Goal: Transaction & Acquisition: Purchase product/service

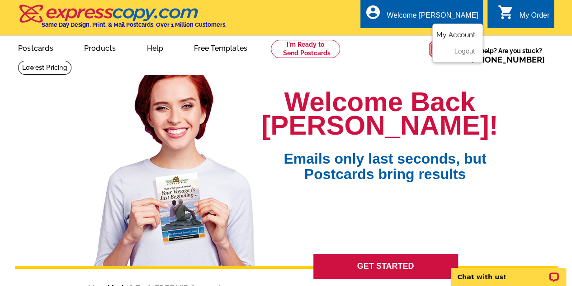
click at [459, 32] on link "My Account" at bounding box center [456, 35] width 39 height 8
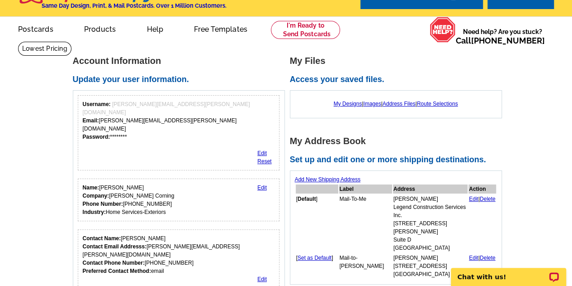
scroll to position [21, 0]
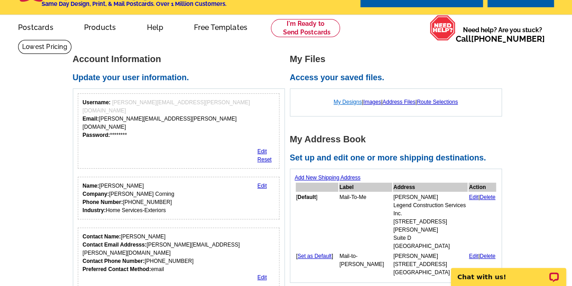
click at [344, 102] on link "My Designs" at bounding box center [348, 102] width 29 height 6
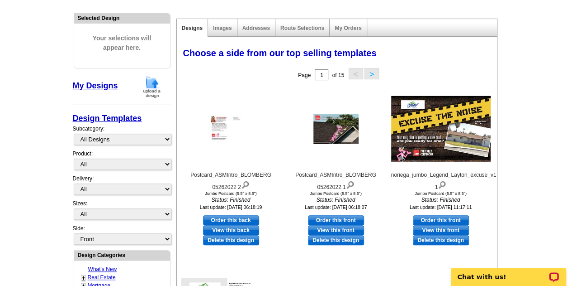
scroll to position [91, 0]
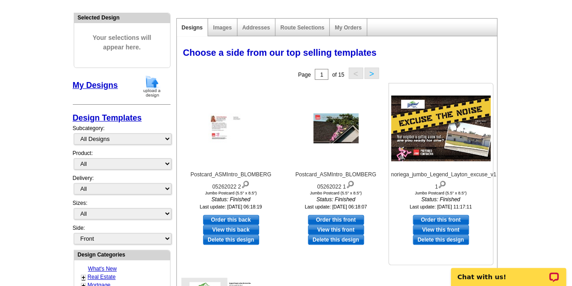
click at [406, 160] on img at bounding box center [441, 128] width 100 height 66
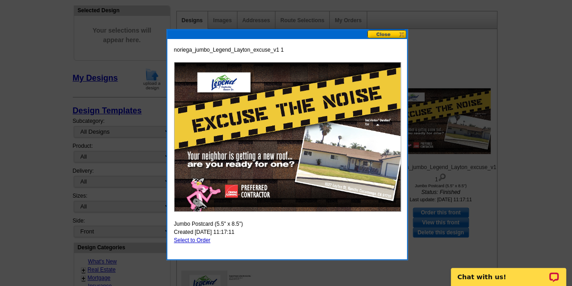
scroll to position [100, 0]
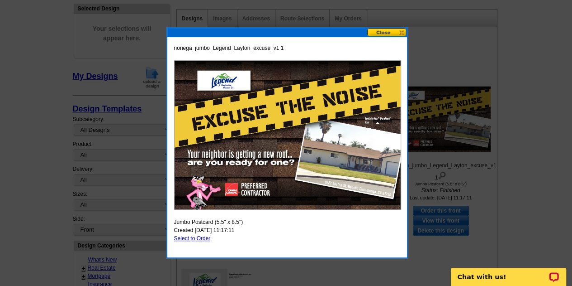
click at [208, 235] on link "Select to Order" at bounding box center [192, 238] width 37 height 6
select select "2"
select select "back"
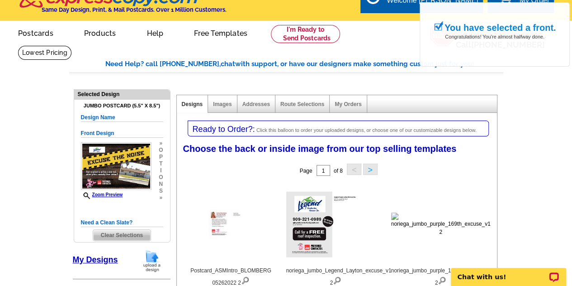
scroll to position [15, 0]
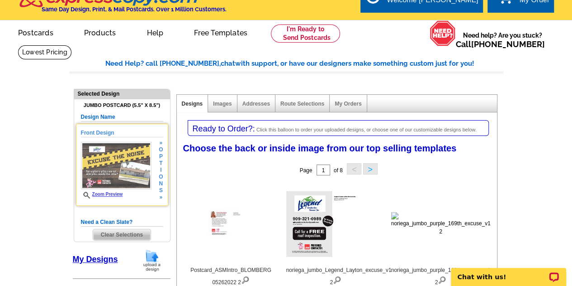
click at [111, 143] on img at bounding box center [116, 166] width 71 height 48
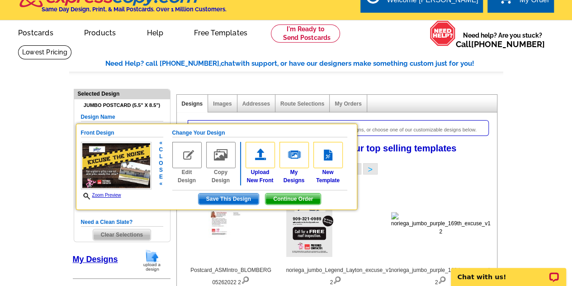
click at [111, 143] on img at bounding box center [116, 166] width 71 height 48
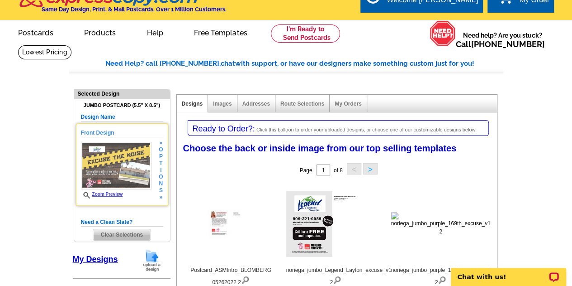
click at [106, 133] on h5 "Front Design" at bounding box center [122, 133] width 82 height 9
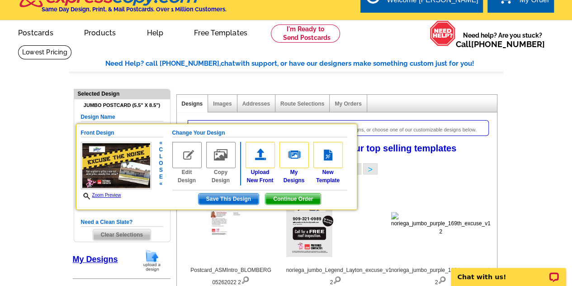
click at [215, 153] on img at bounding box center [220, 155] width 29 height 26
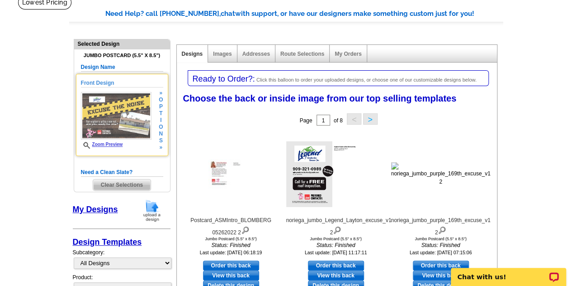
scroll to position [67, 0]
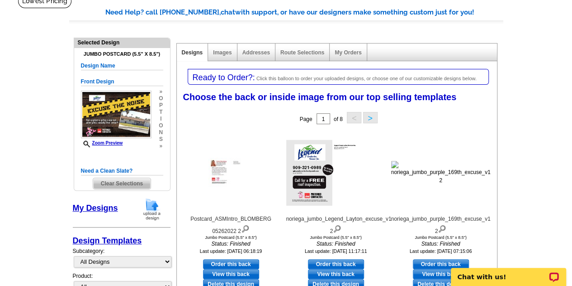
click at [218, 58] on div "Images" at bounding box center [222, 52] width 29 height 18
click at [217, 53] on link "Images" at bounding box center [222, 52] width 19 height 6
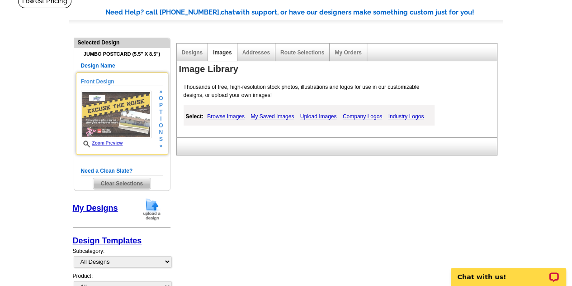
click at [124, 113] on img at bounding box center [116, 115] width 71 height 48
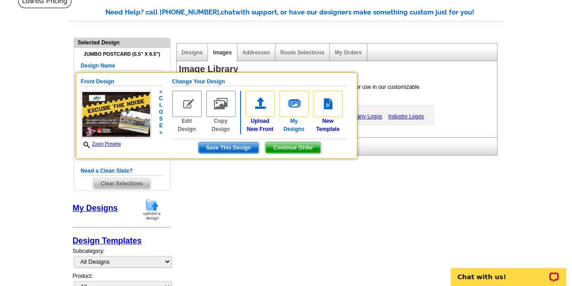
click at [298, 99] on img at bounding box center [294, 104] width 29 height 26
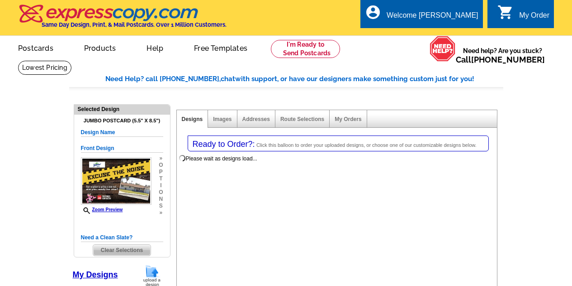
select select "1"
select select "2"
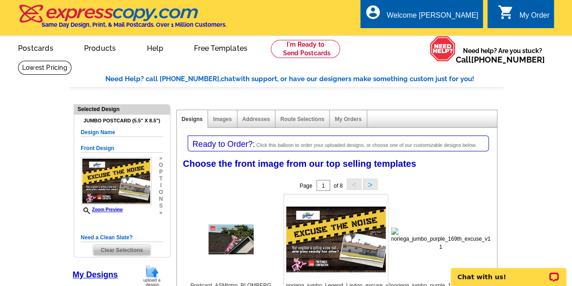
click at [355, 219] on img at bounding box center [336, 239] width 100 height 66
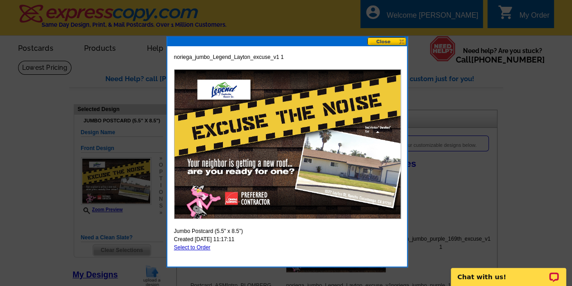
click at [302, 183] on img at bounding box center [287, 143] width 227 height 149
click at [390, 39] on button at bounding box center [387, 41] width 40 height 9
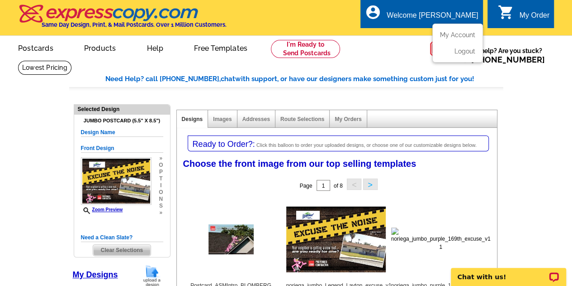
click at [457, 18] on div "Welcome [PERSON_NAME]" at bounding box center [432, 17] width 91 height 13
click at [462, 34] on link "My Account" at bounding box center [456, 35] width 39 height 8
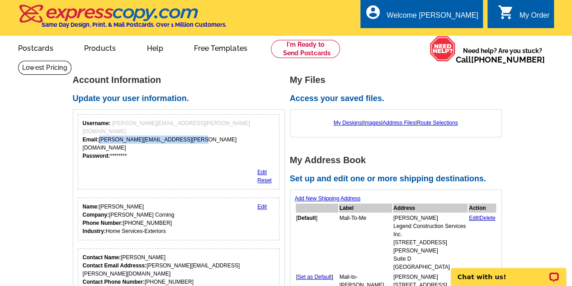
drag, startPoint x: 99, startPoint y: 132, endPoint x: 195, endPoint y: 133, distance: 96.4
click at [195, 133] on div "Username: [PERSON_NAME][EMAIL_ADDRESS][PERSON_NAME][DOMAIN_NAME] Email: [PERSON…" at bounding box center [179, 139] width 192 height 41
